Goal: Task Accomplishment & Management: Use online tool/utility

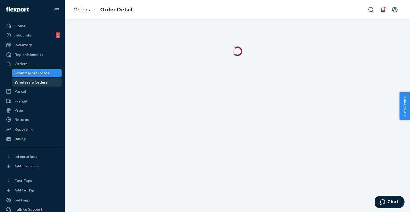
click at [38, 83] on div "Wholesale Orders" at bounding box center [31, 81] width 33 height 5
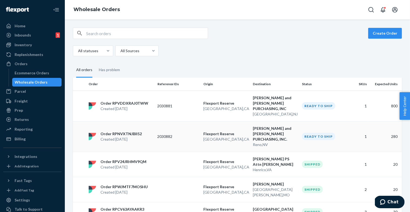
click at [115, 131] on p "Order RPNVXTNJBII52" at bounding box center [121, 133] width 41 height 5
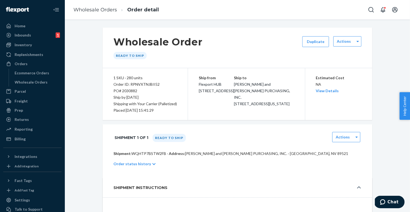
click at [147, 85] on div "Order ID: RPNVXTNJBII52" at bounding box center [146, 84] width 64 height 6
copy div "RPNVXTNJBII52"
click at [82, 7] on link "Wholesale Orders" at bounding box center [96, 10] width 44 height 6
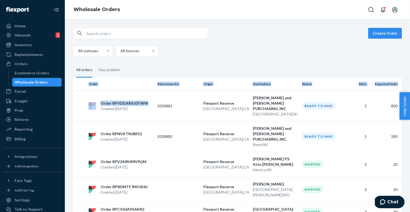
drag, startPoint x: 149, startPoint y: 102, endPoint x: 139, endPoint y: 58, distance: 44.5
copy p "RPVDDXRAJ0TWW"
drag, startPoint x: 148, startPoint y: 101, endPoint x: 112, endPoint y: 100, distance: 35.7
click at [112, 101] on div "Order RPVDDXRAJ0TWW Created [DATE]" at bounding box center [121, 106] width 69 height 11
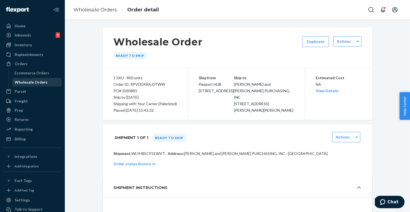
click at [26, 79] on div "Wholesale Orders" at bounding box center [37, 82] width 49 height 8
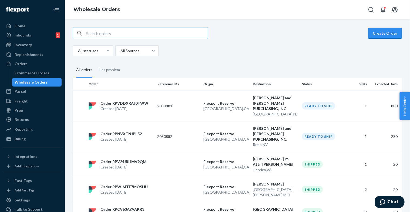
click at [386, 35] on button "Create Order" at bounding box center [385, 33] width 34 height 11
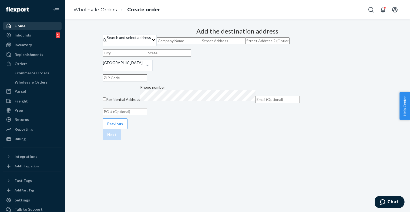
click at [23, 26] on div "Home" at bounding box center [20, 25] width 11 height 5
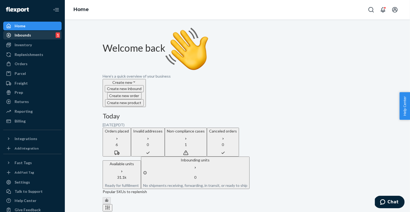
click at [48, 34] on div "Inbounds 1" at bounding box center [32, 35] width 57 height 8
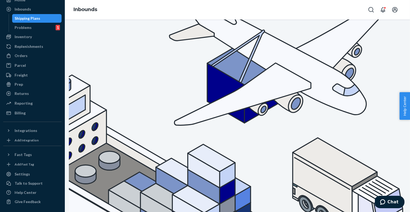
type input "X"
